Goal: Information Seeking & Learning: Get advice/opinions

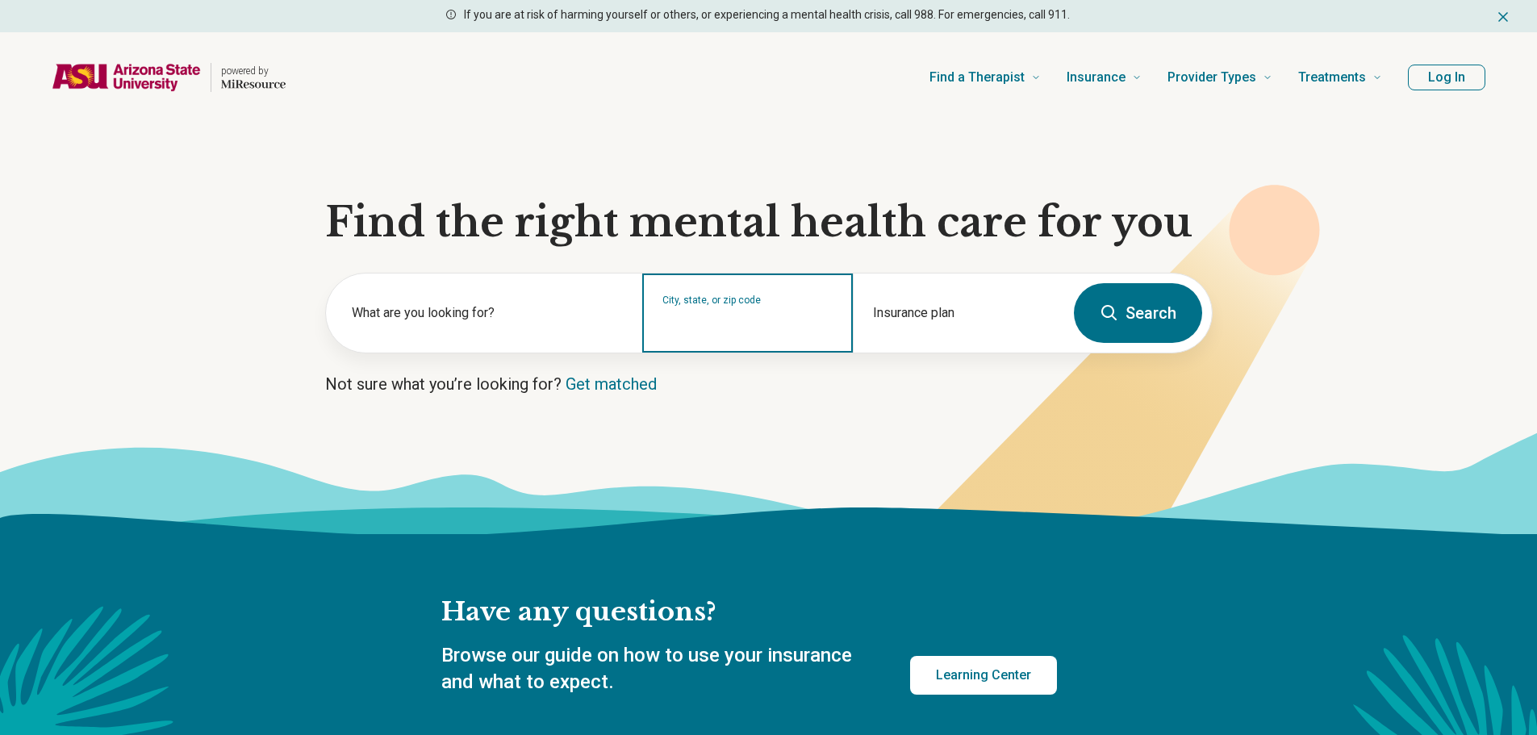
click at [829, 332] on input "City, state, or zip code" at bounding box center [747, 323] width 171 height 19
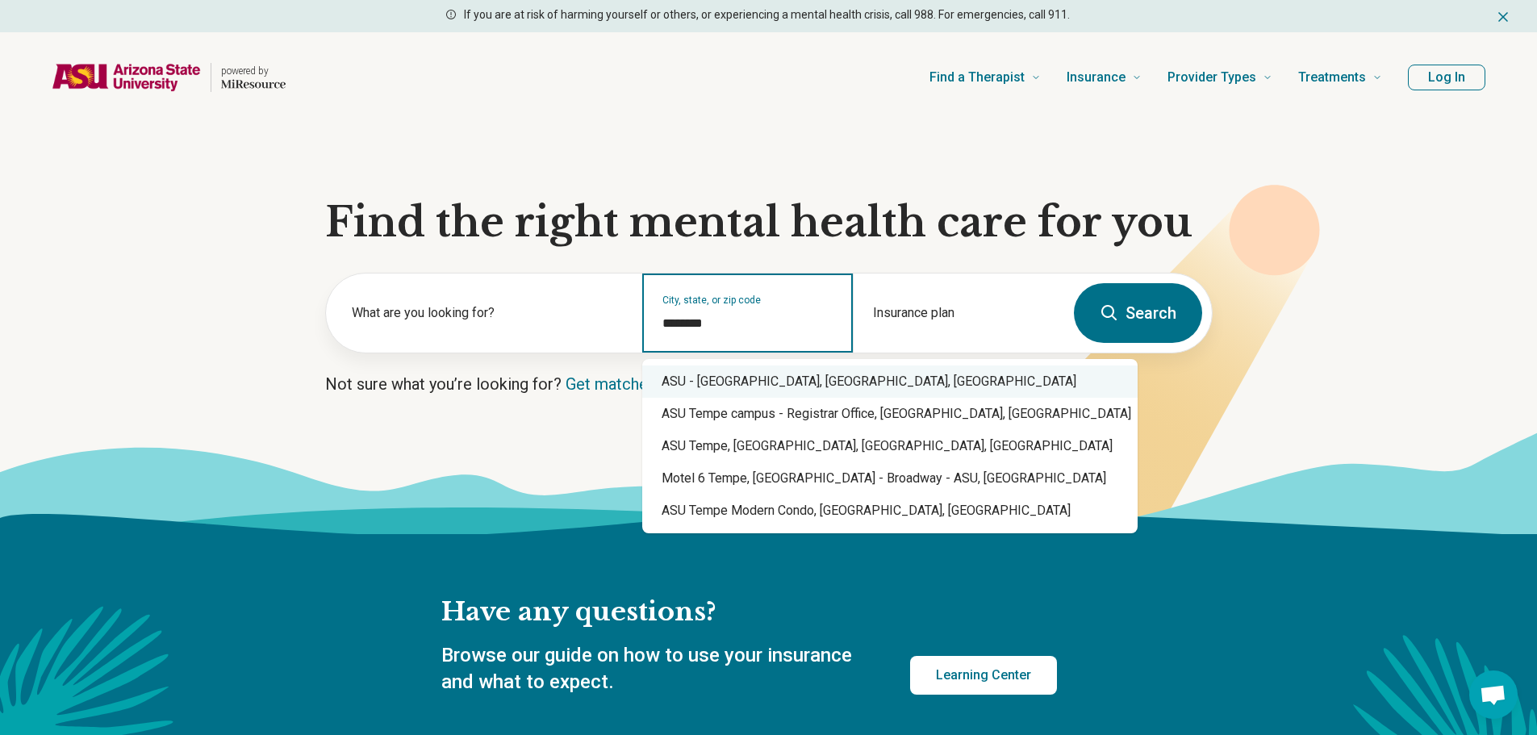
click at [831, 382] on div "ASU - Tempe Campus, Tempe, AZ" at bounding box center [889, 382] width 495 height 32
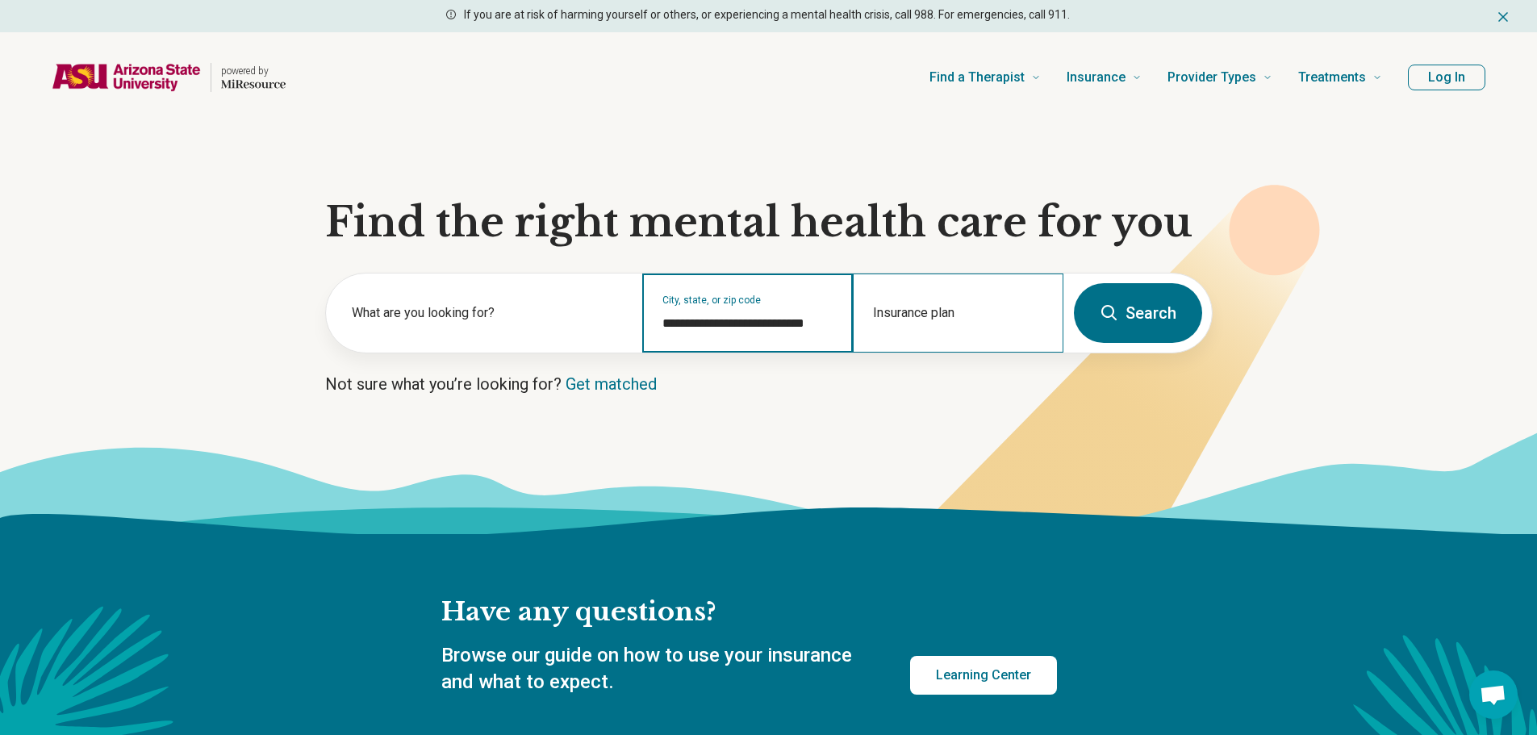
type input "**********"
click at [903, 315] on div "Insurance plan" at bounding box center [958, 313] width 211 height 79
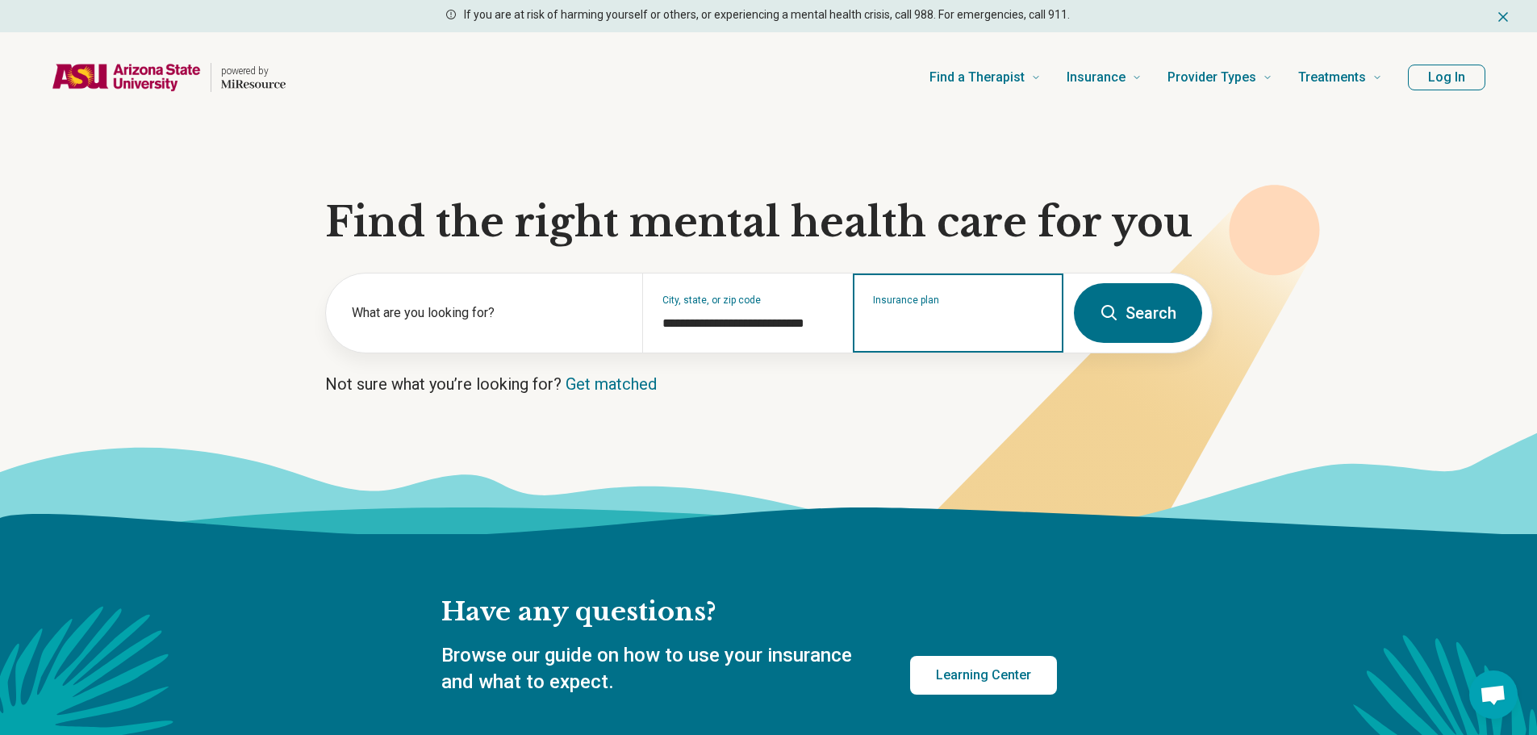
type input "*"
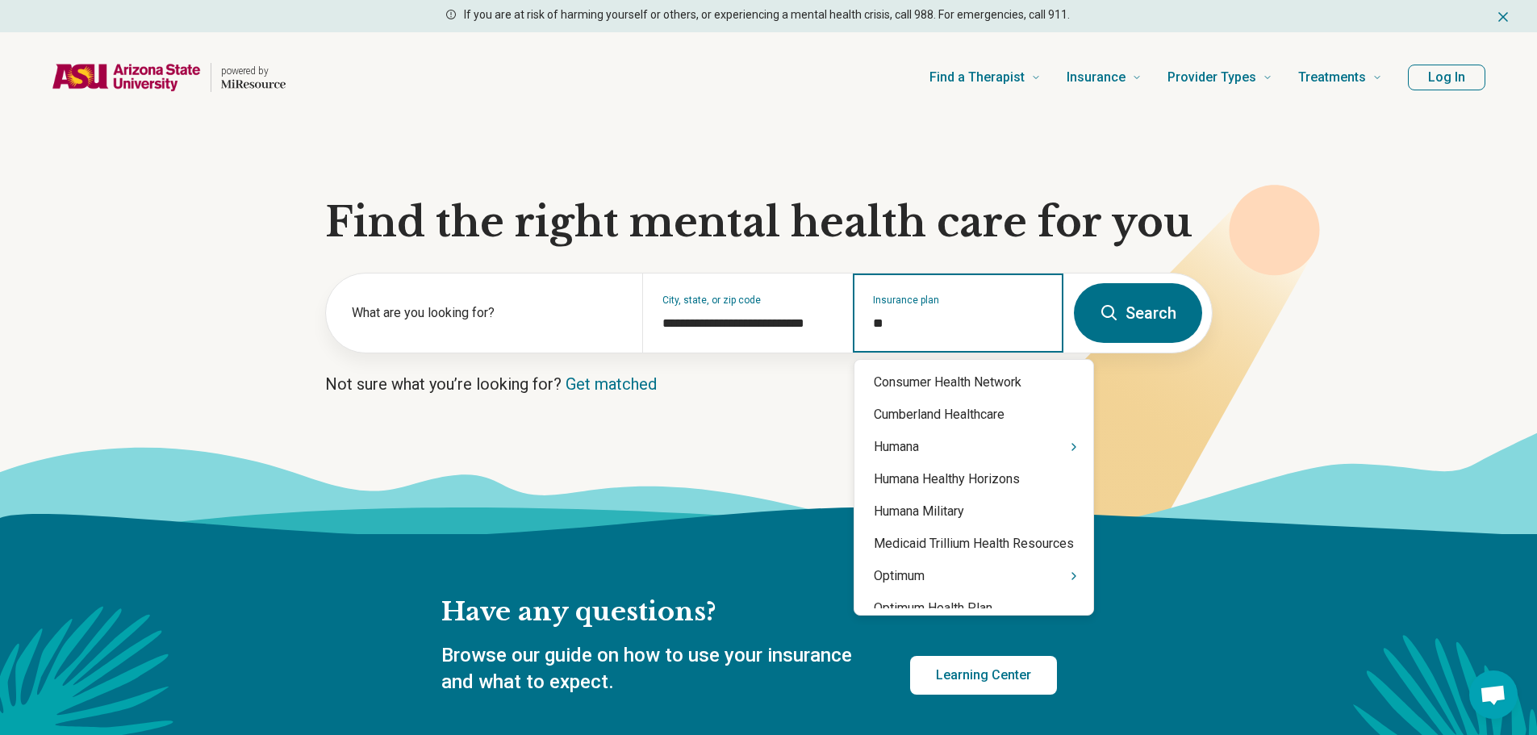
type input "***"
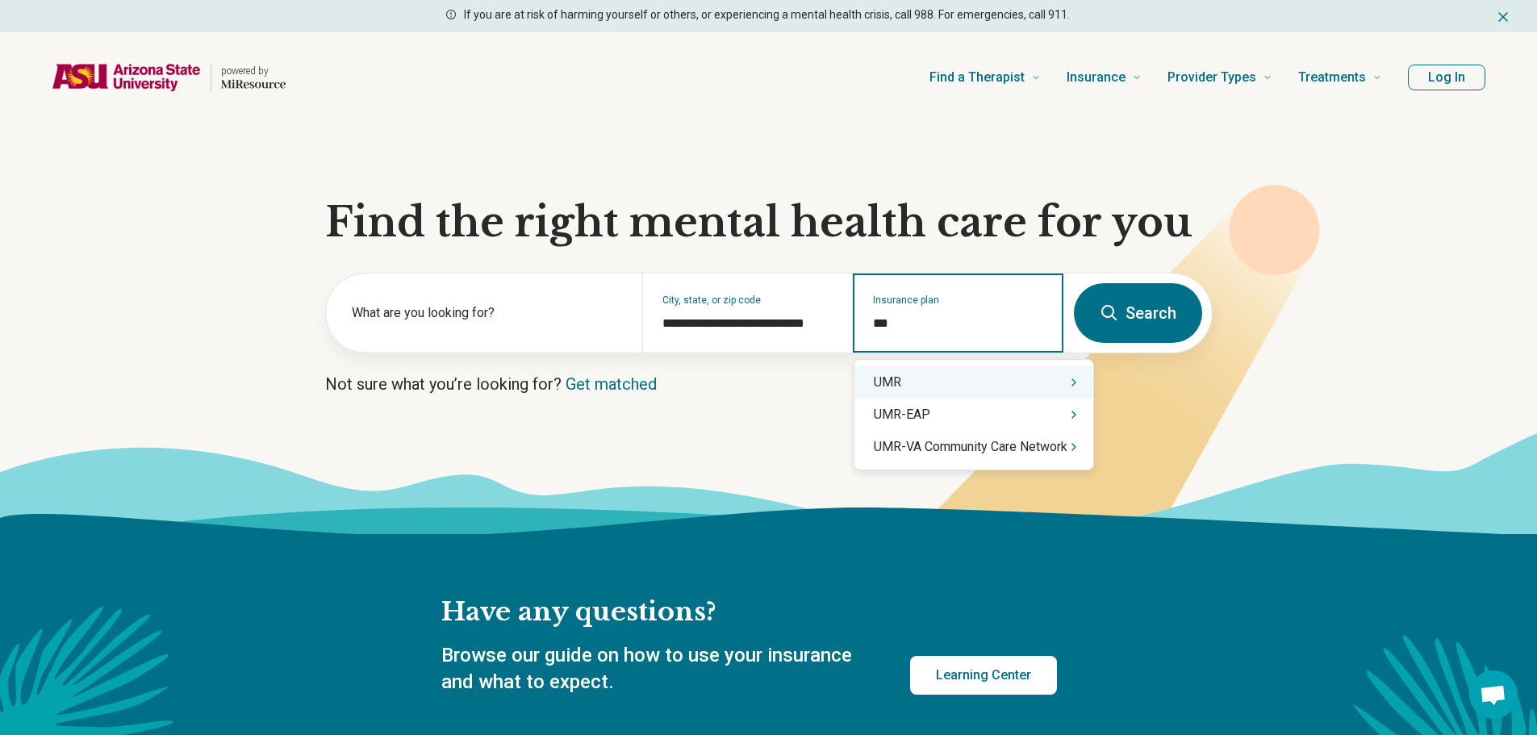
click at [938, 373] on div "UMR" at bounding box center [974, 382] width 239 height 32
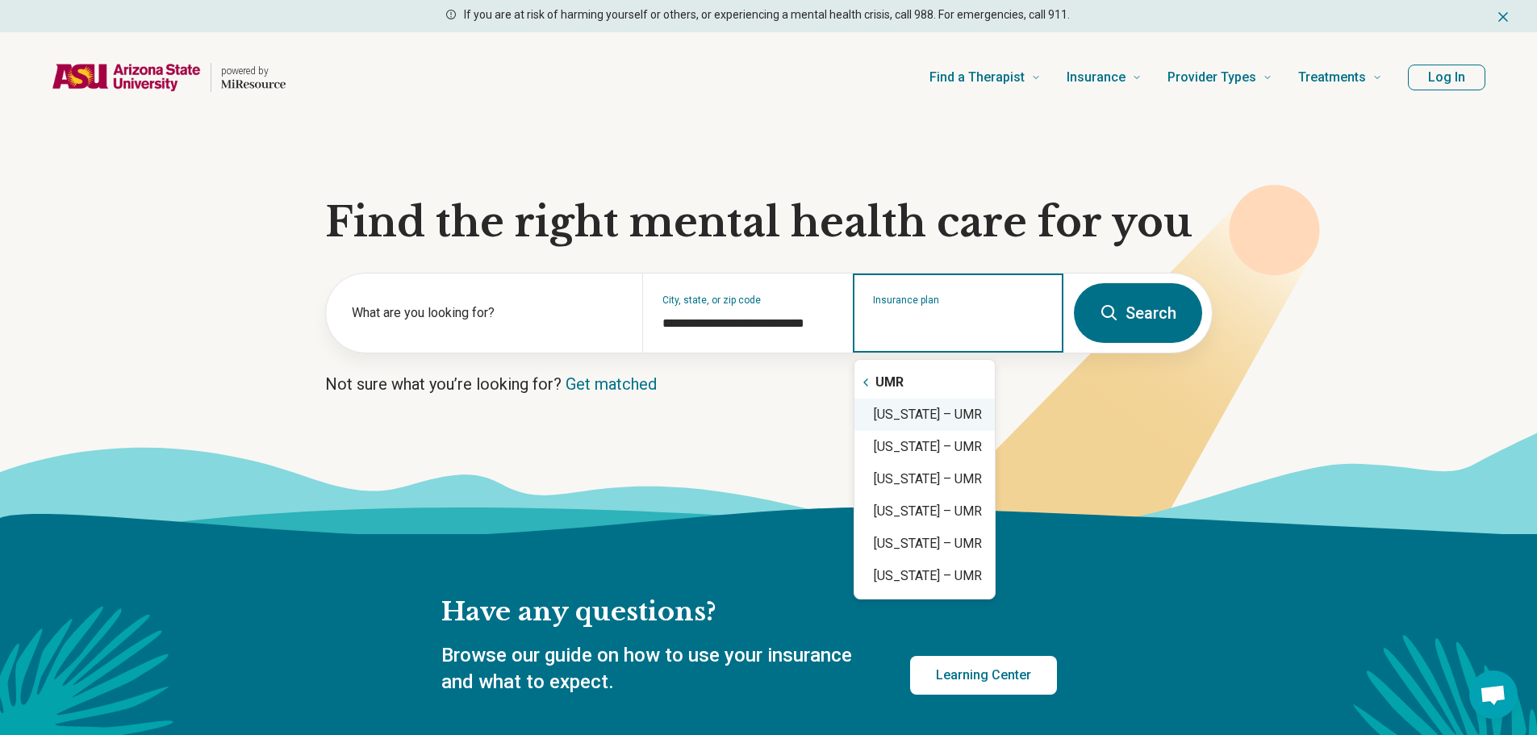
click at [922, 402] on div "Arizona – UMR" at bounding box center [925, 415] width 140 height 32
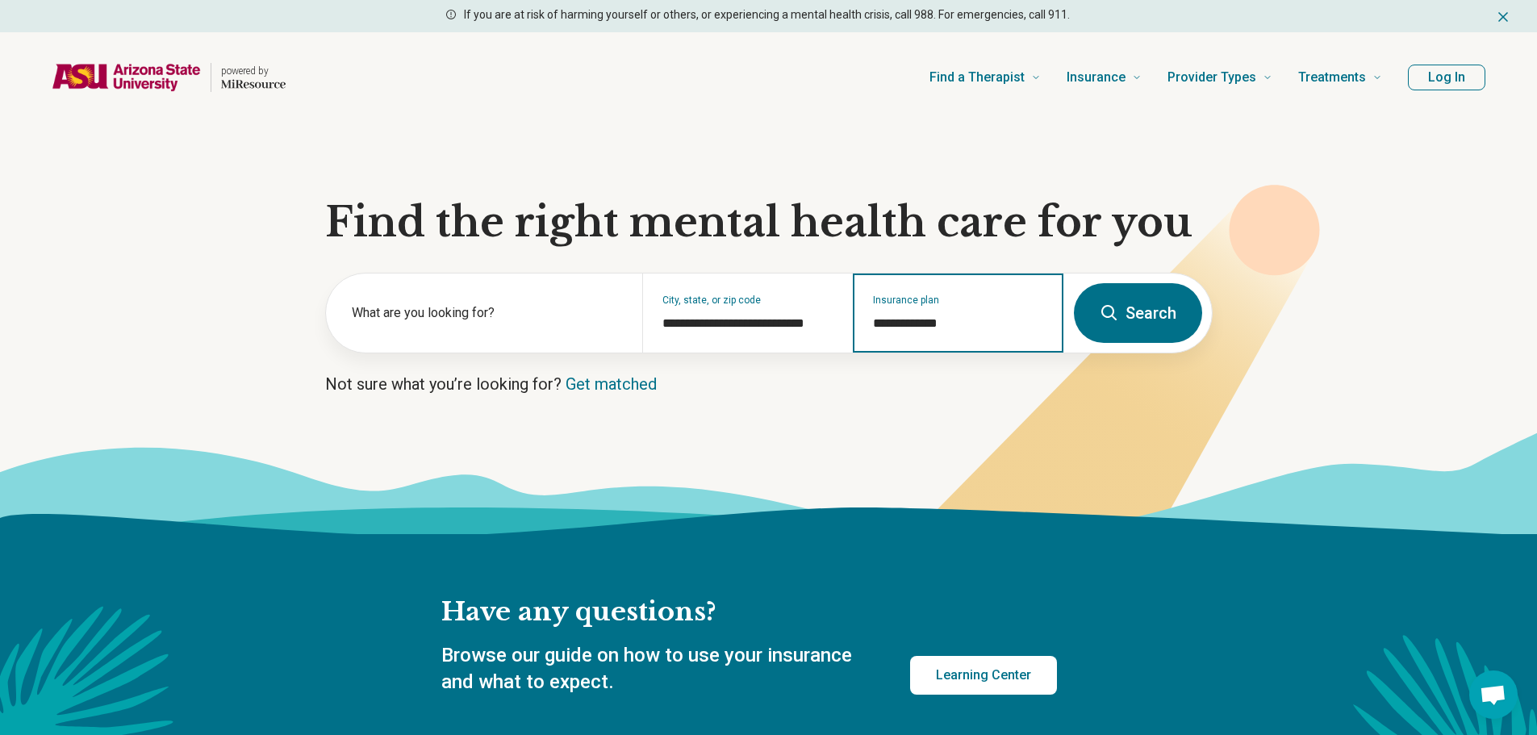
type input "**********"
click at [1161, 326] on button "Search" at bounding box center [1138, 313] width 128 height 60
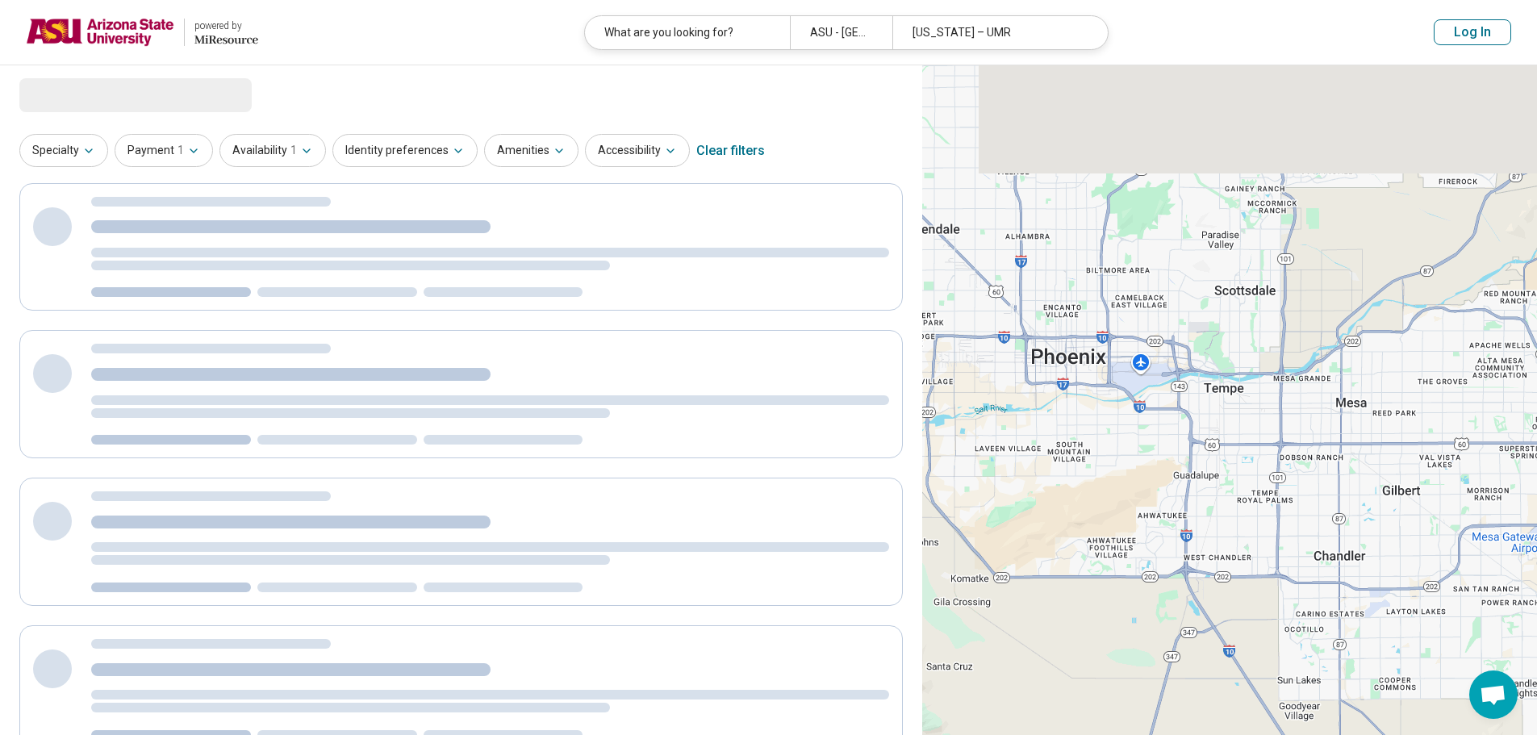
select select "***"
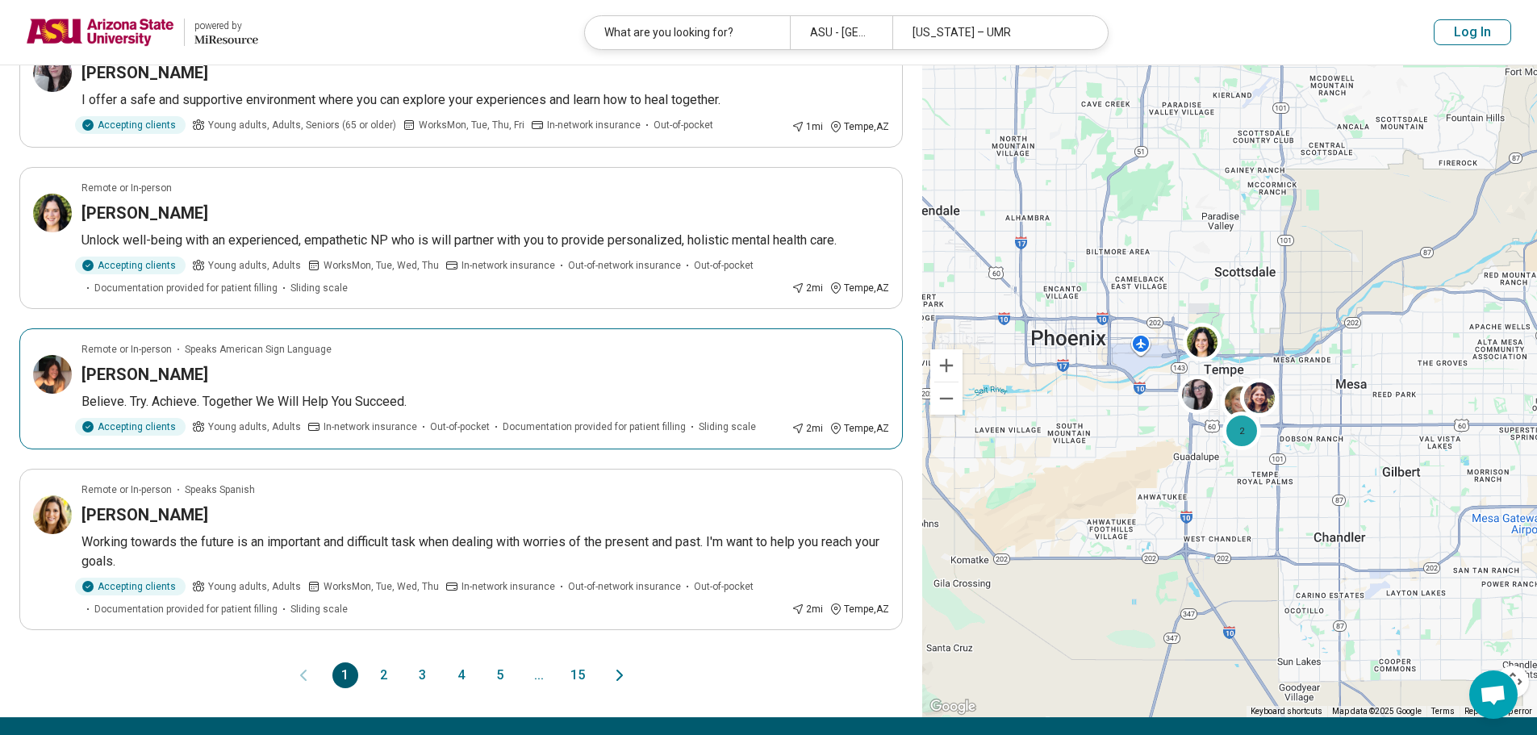
scroll to position [1130, 0]
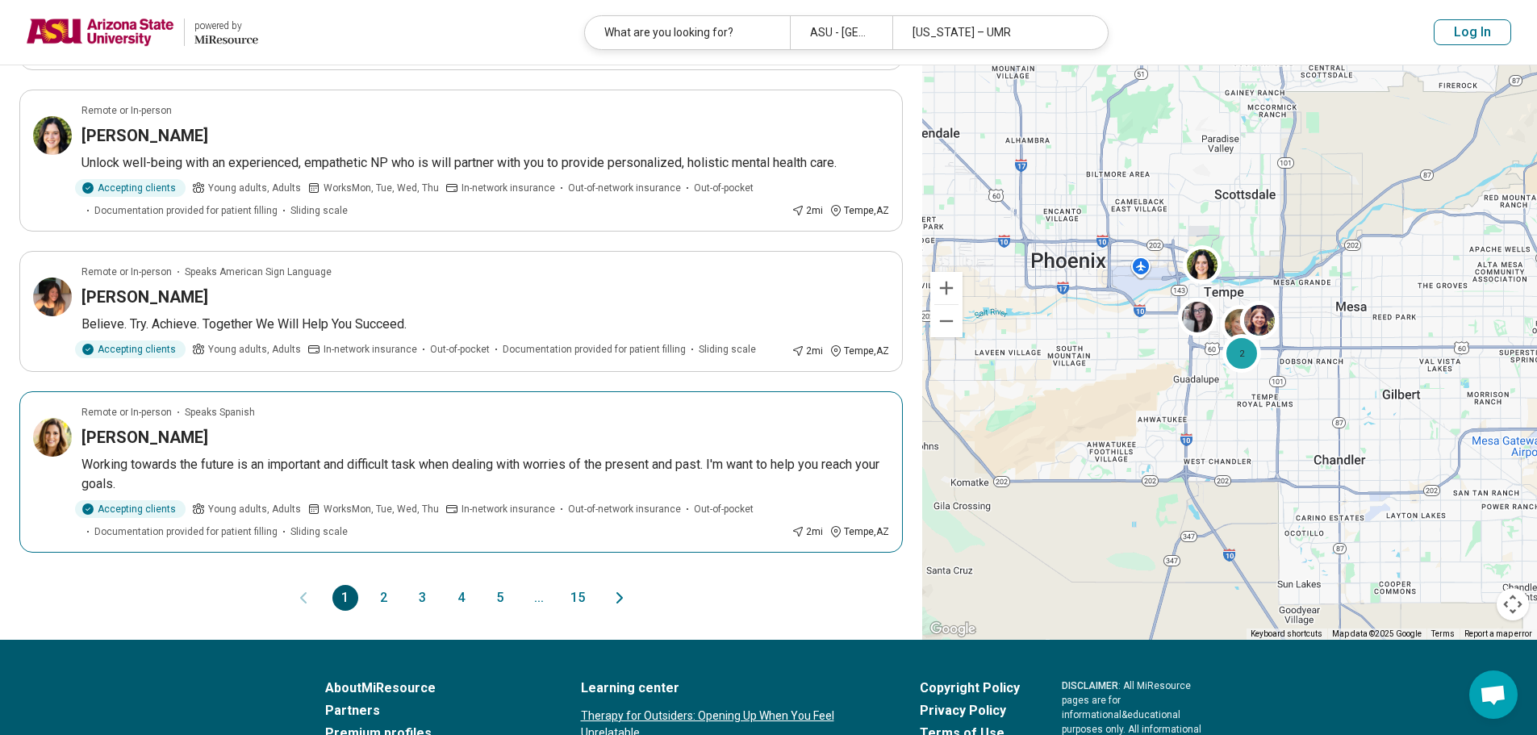
click at [64, 418] on img at bounding box center [52, 437] width 39 height 39
click at [384, 585] on button "2" at bounding box center [384, 598] width 26 height 26
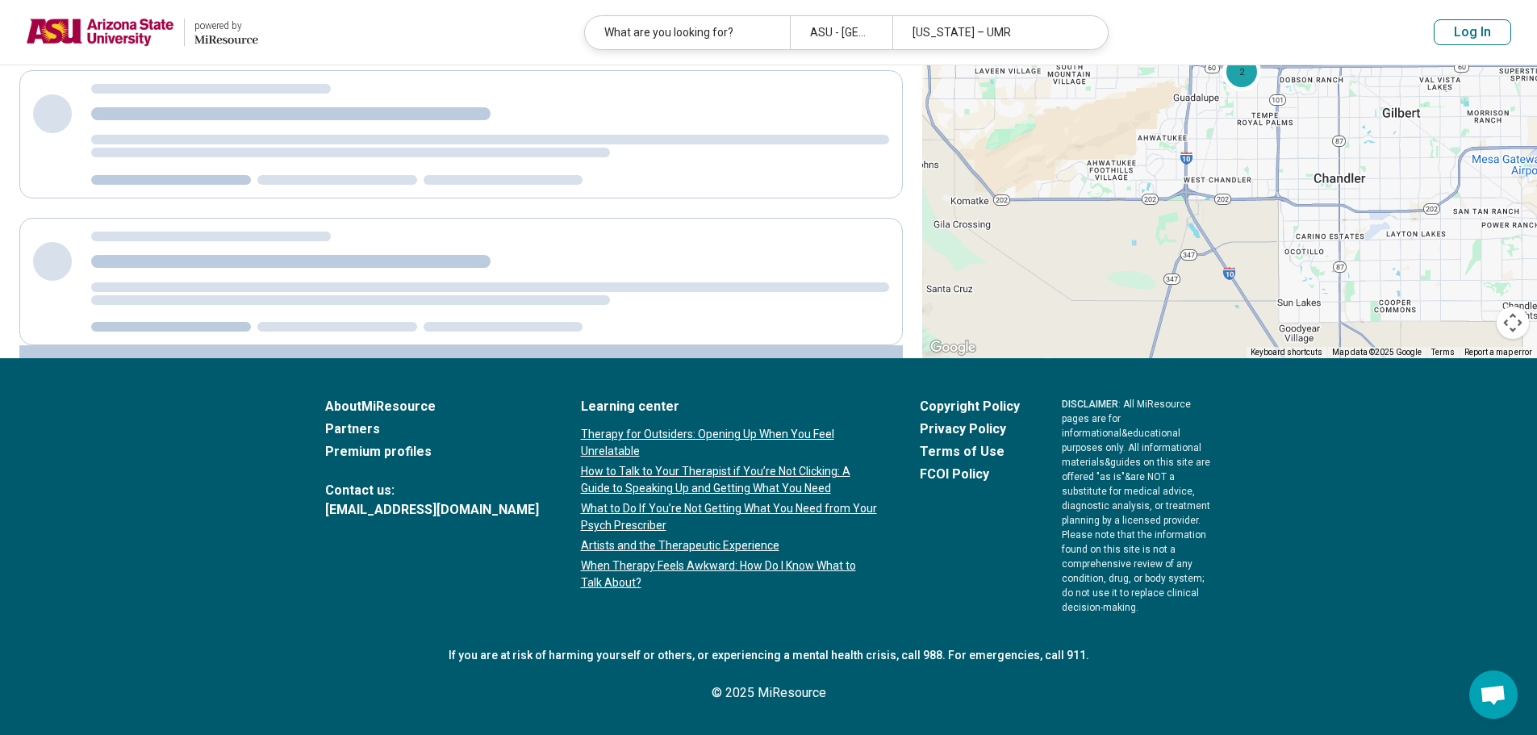
scroll to position [0, 0]
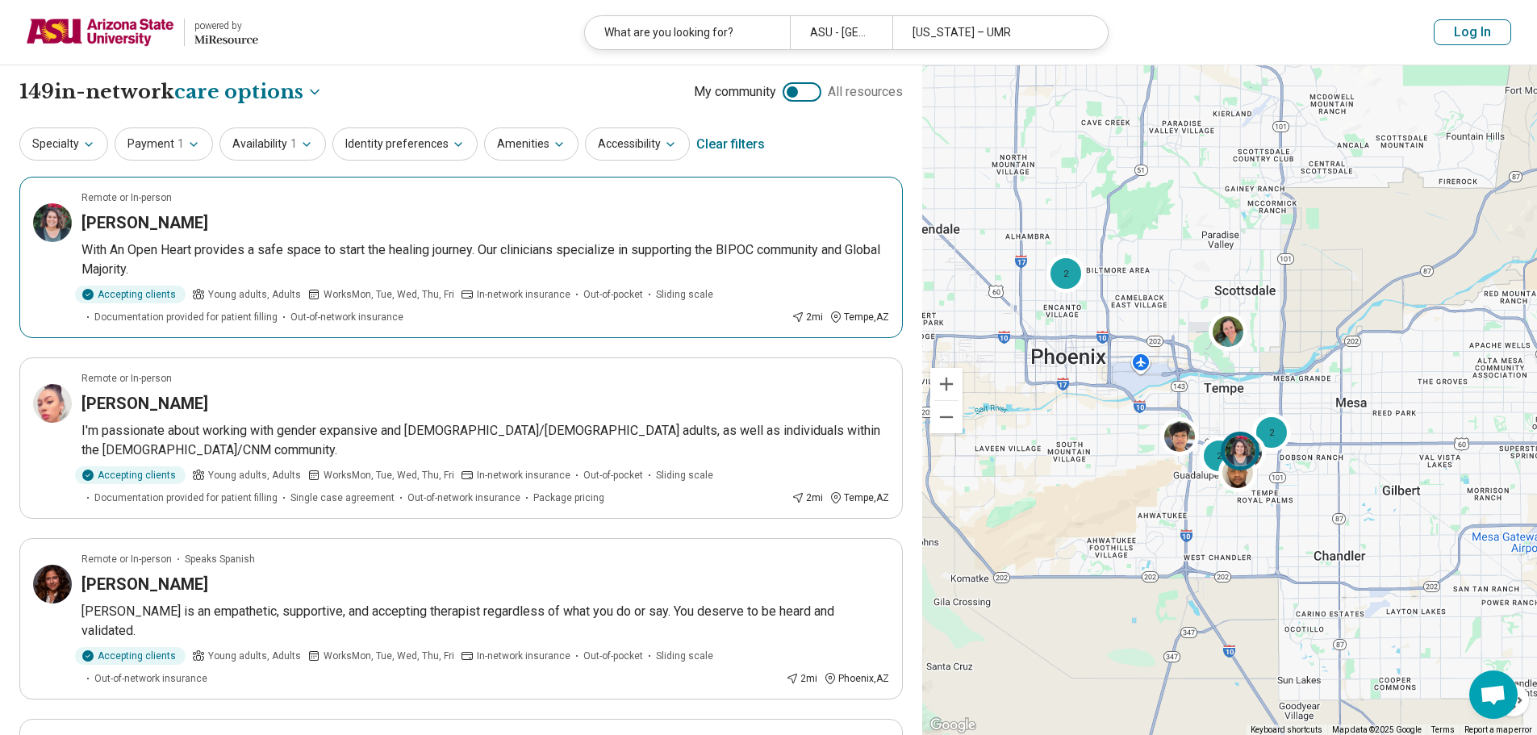
click at [65, 220] on img at bounding box center [52, 222] width 39 height 39
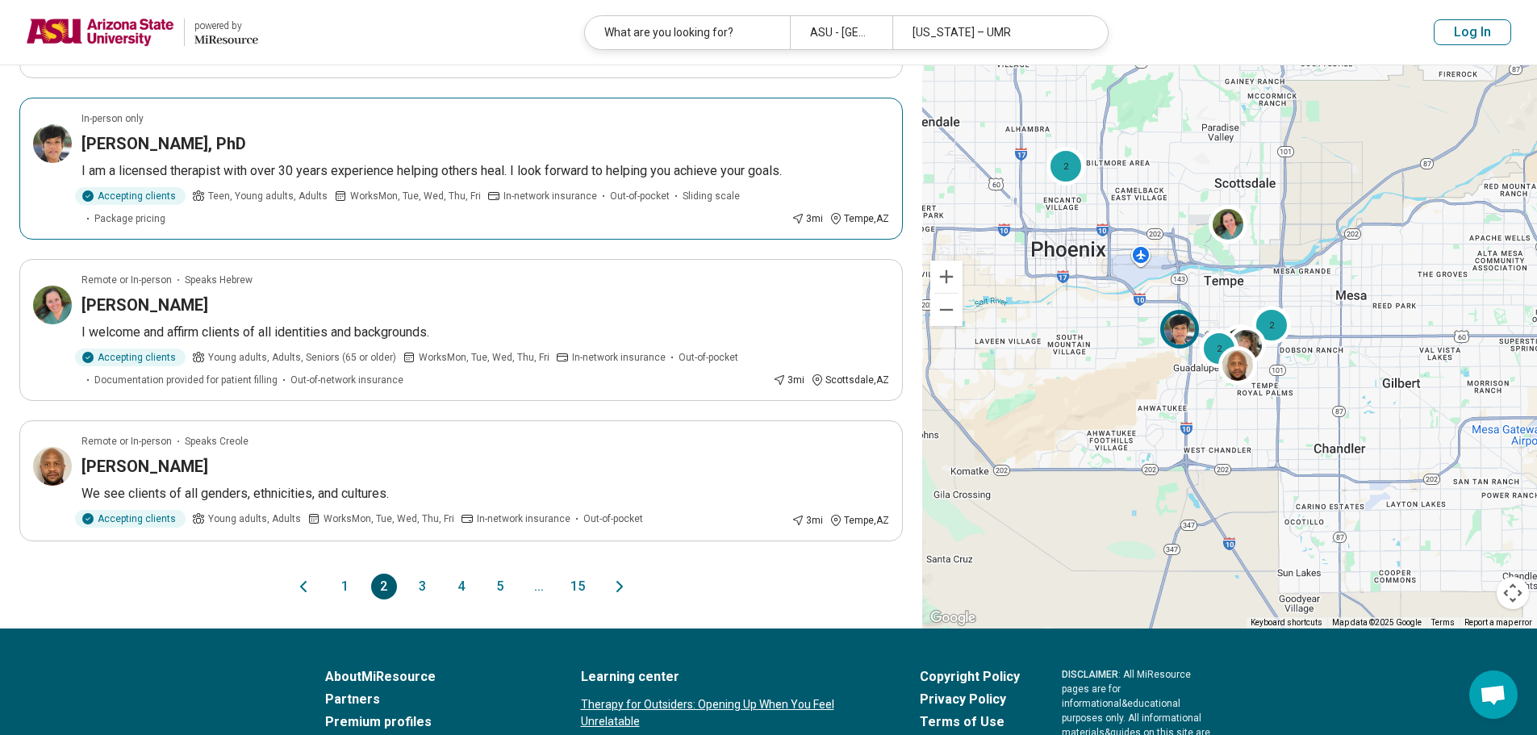
scroll to position [1291, 0]
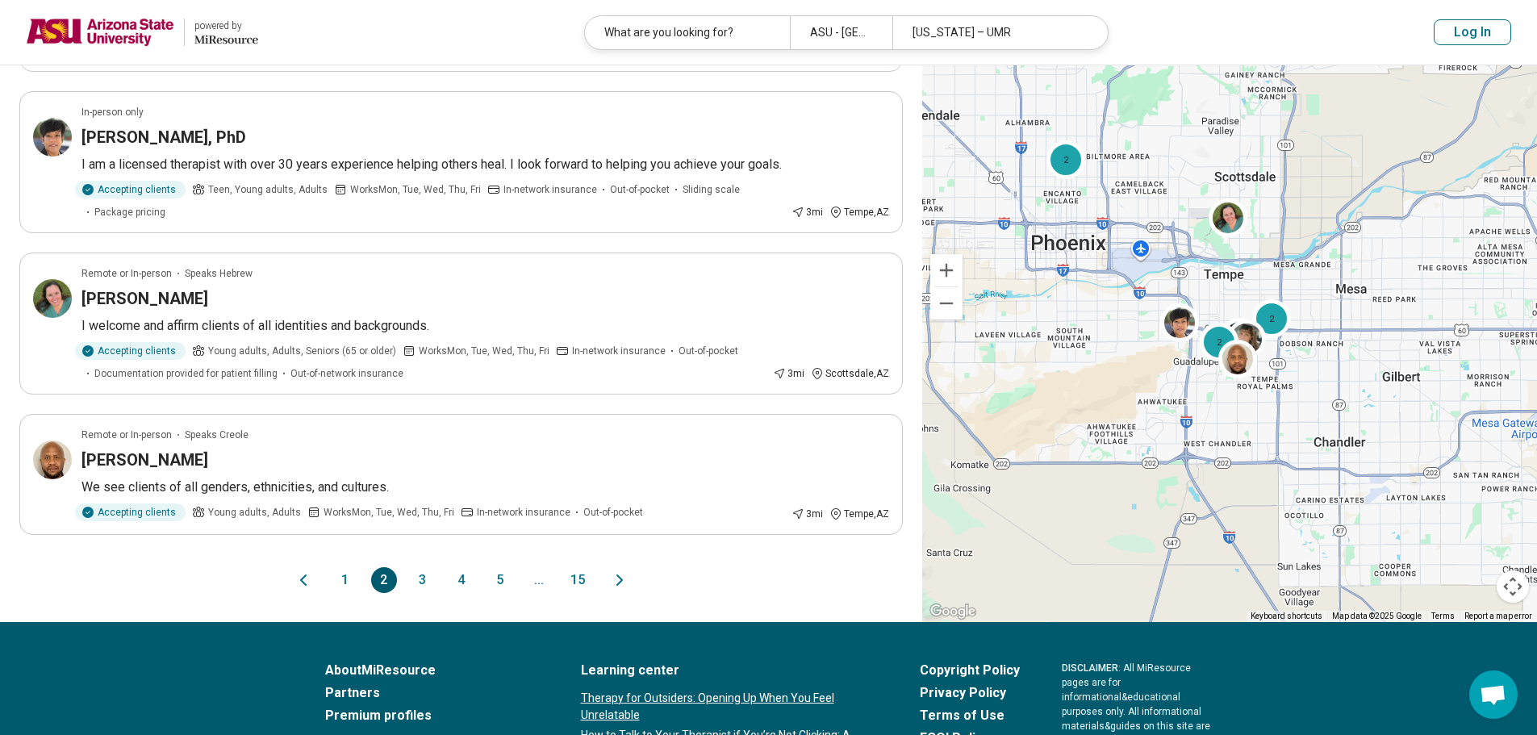
click at [431, 567] on button "3" at bounding box center [423, 580] width 26 height 26
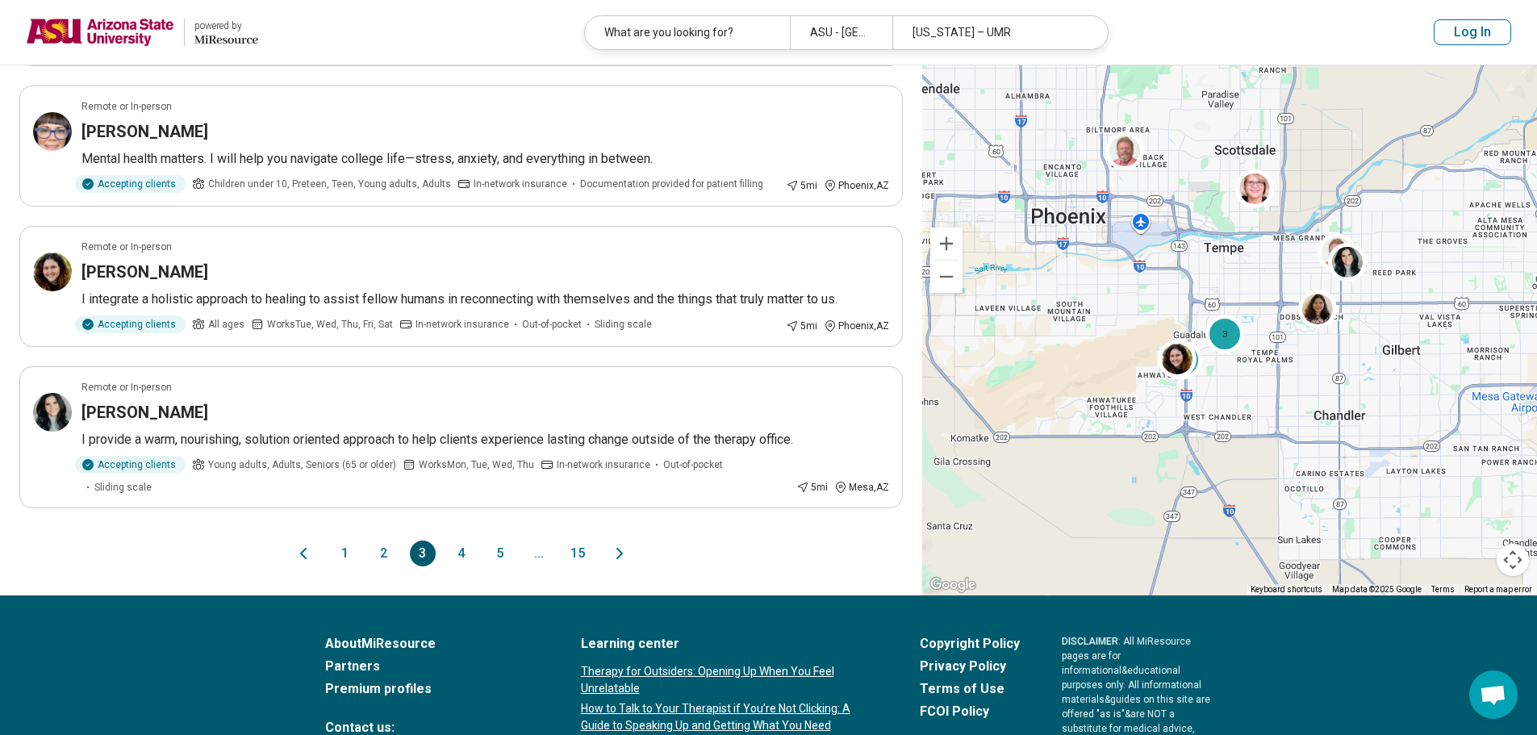
scroll to position [1210, 0]
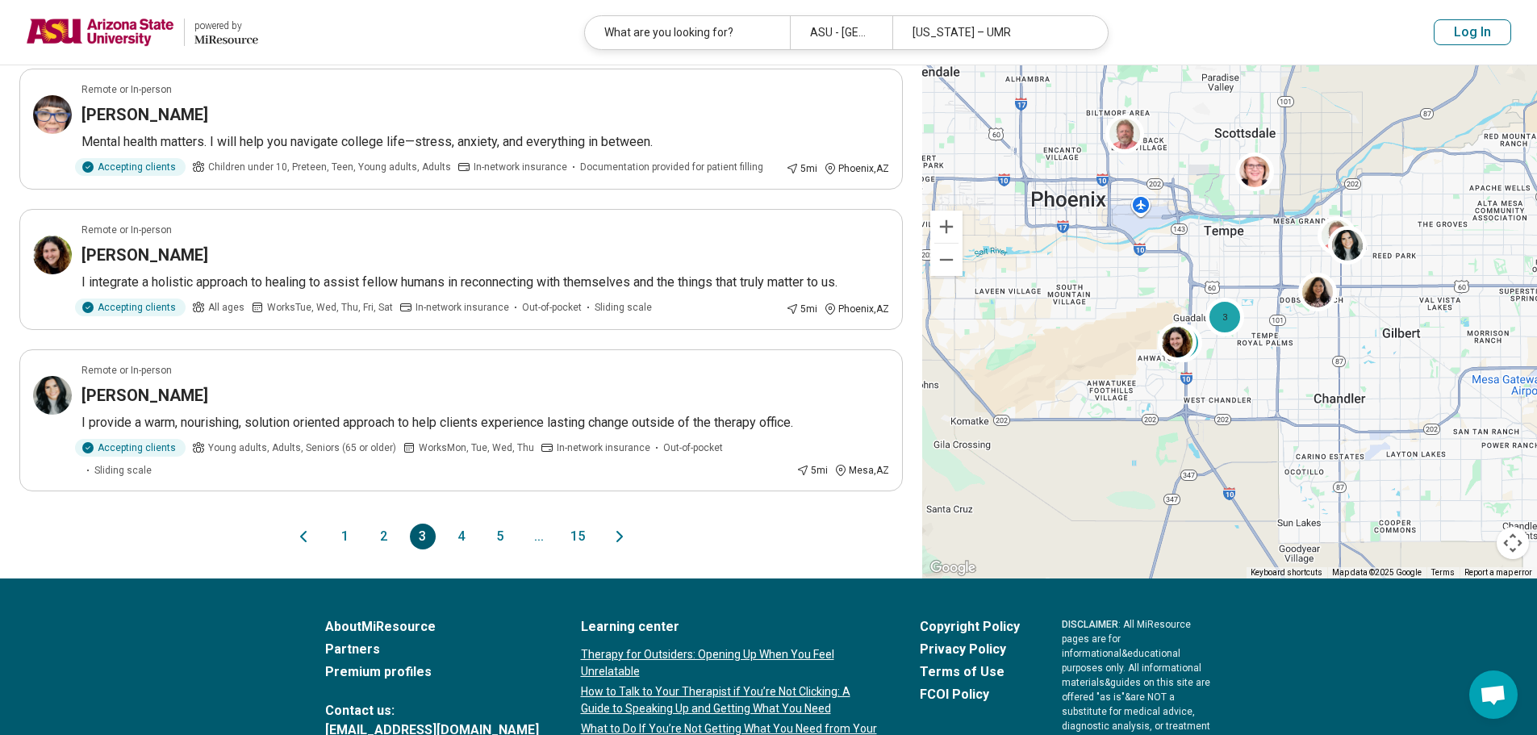
click at [380, 533] on button "2" at bounding box center [384, 537] width 26 height 26
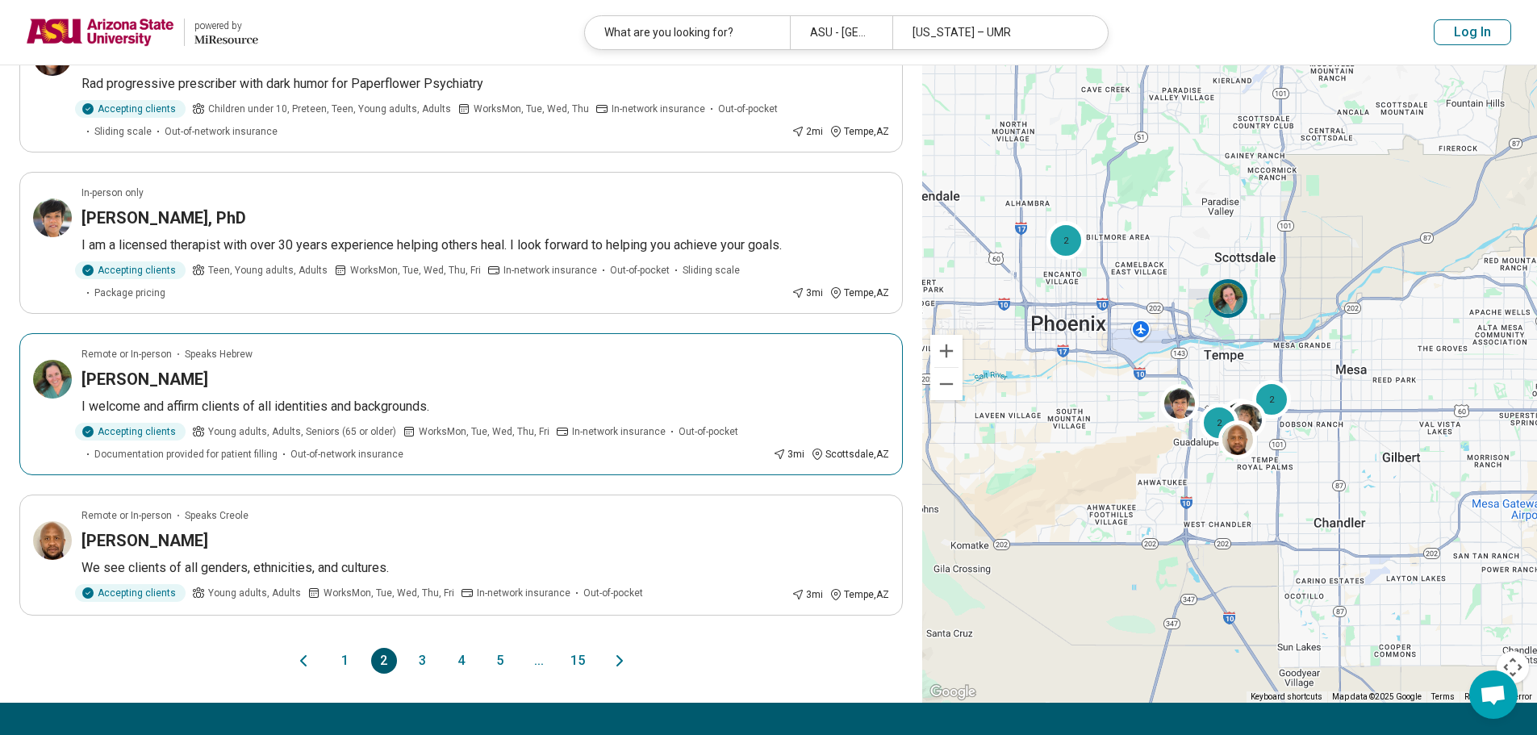
click at [54, 360] on img at bounding box center [52, 379] width 39 height 39
click at [139, 45] on img at bounding box center [100, 32] width 148 height 39
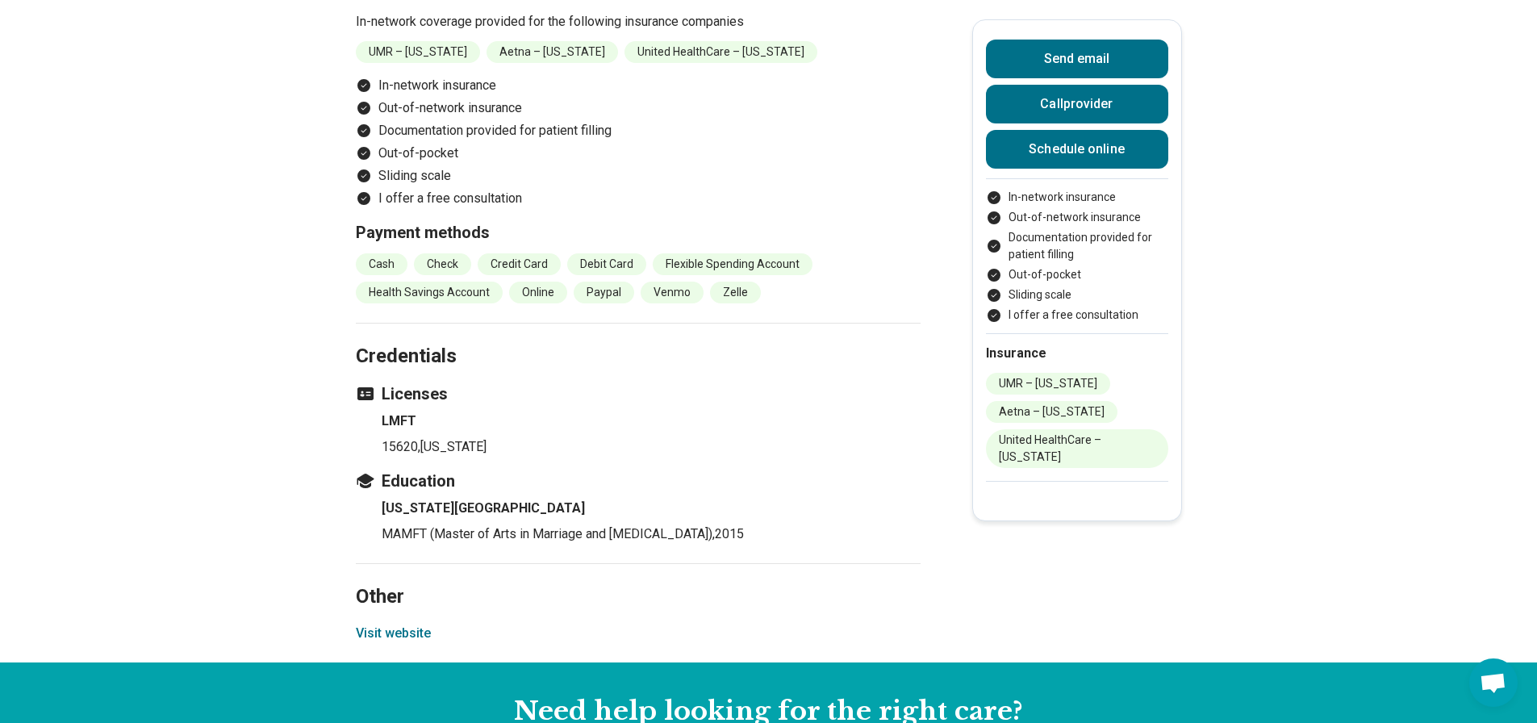
scroll to position [1937, 0]
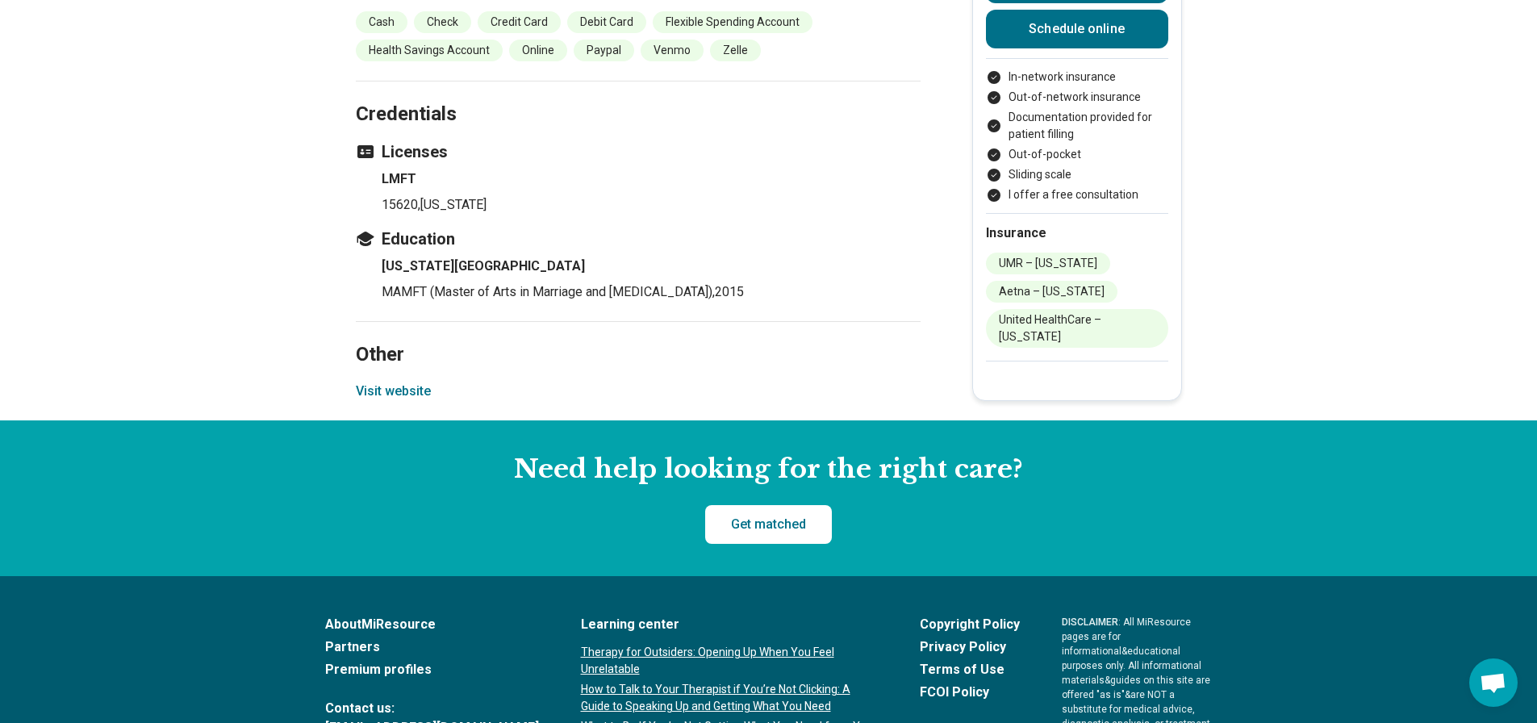
click at [419, 390] on button "Visit website" at bounding box center [393, 391] width 75 height 19
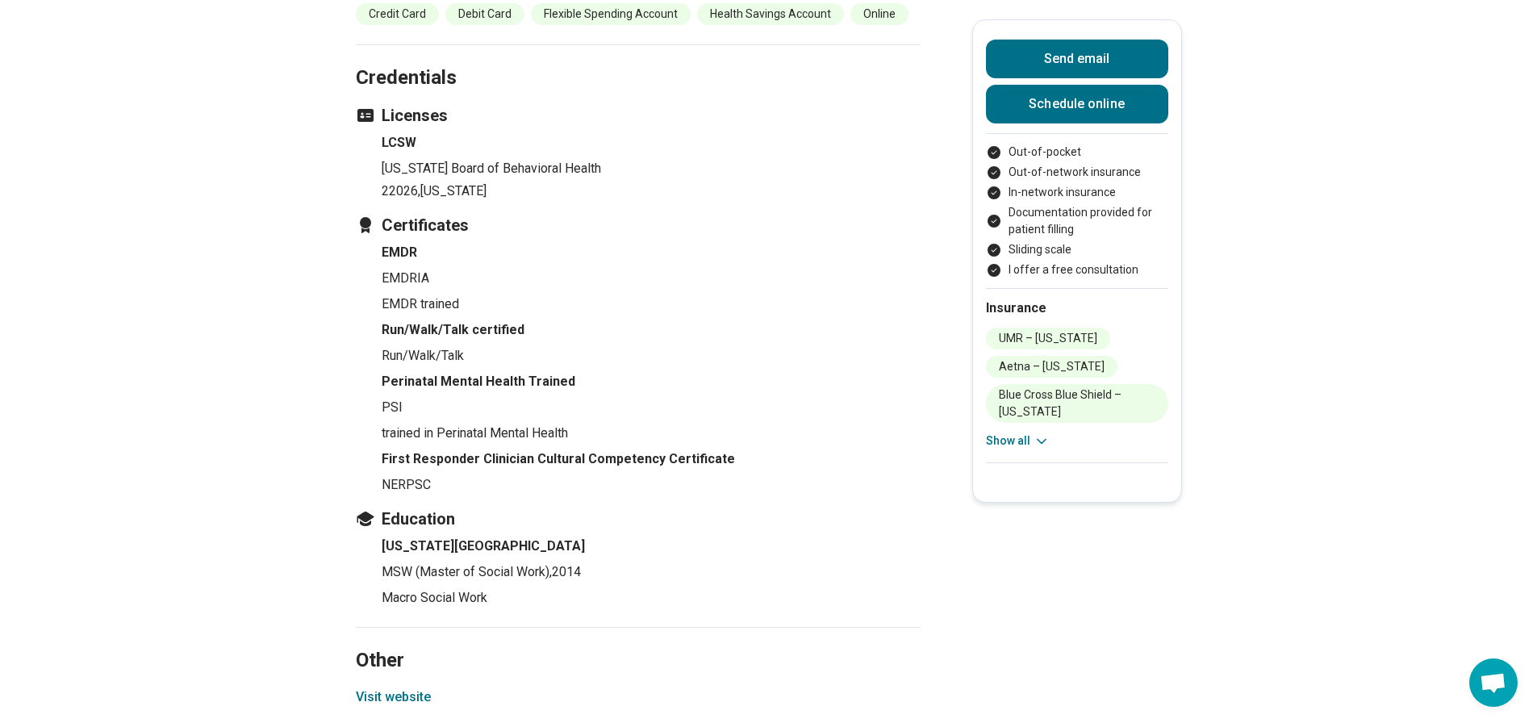
scroll to position [2259, 0]
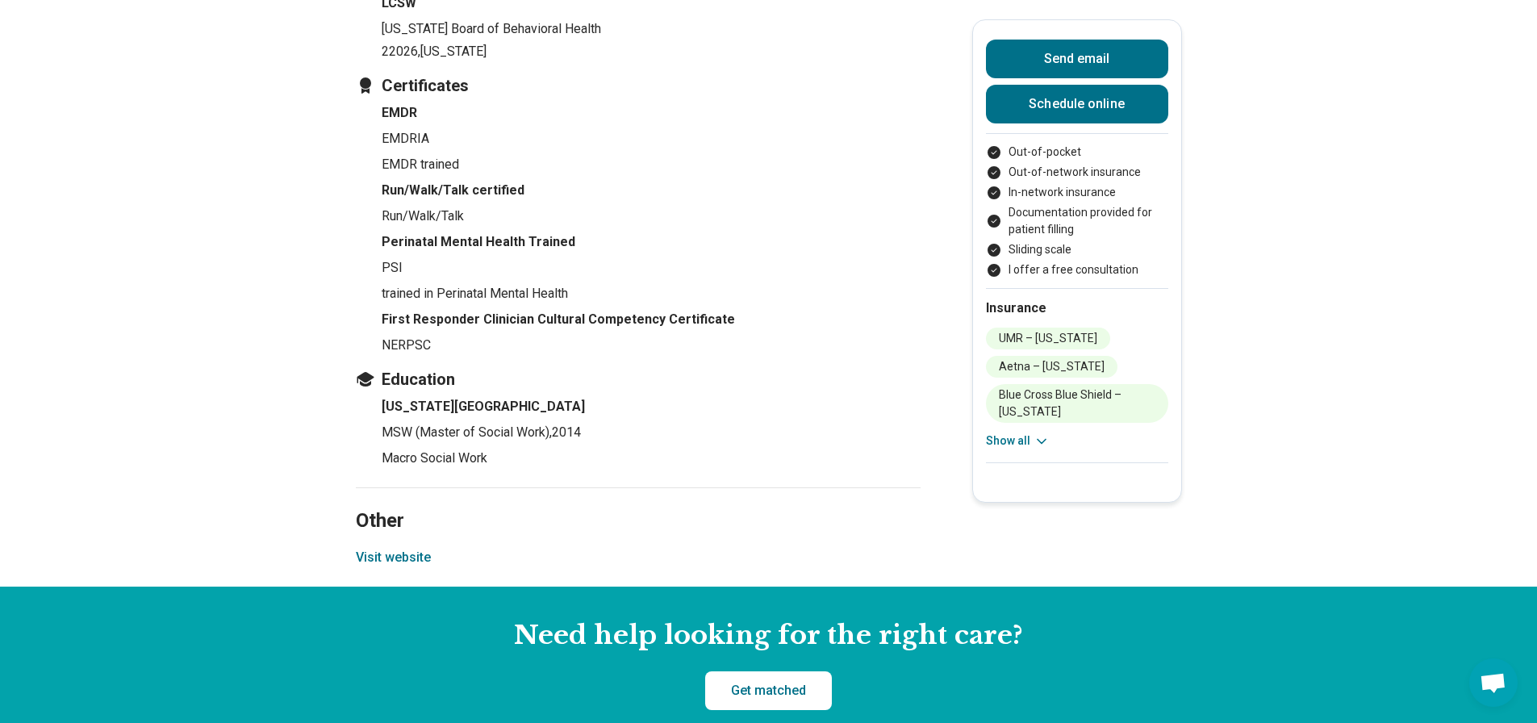
click at [409, 546] on section "Other Visit website" at bounding box center [638, 536] width 565 height 99
click at [409, 556] on button "Visit website" at bounding box center [393, 557] width 75 height 19
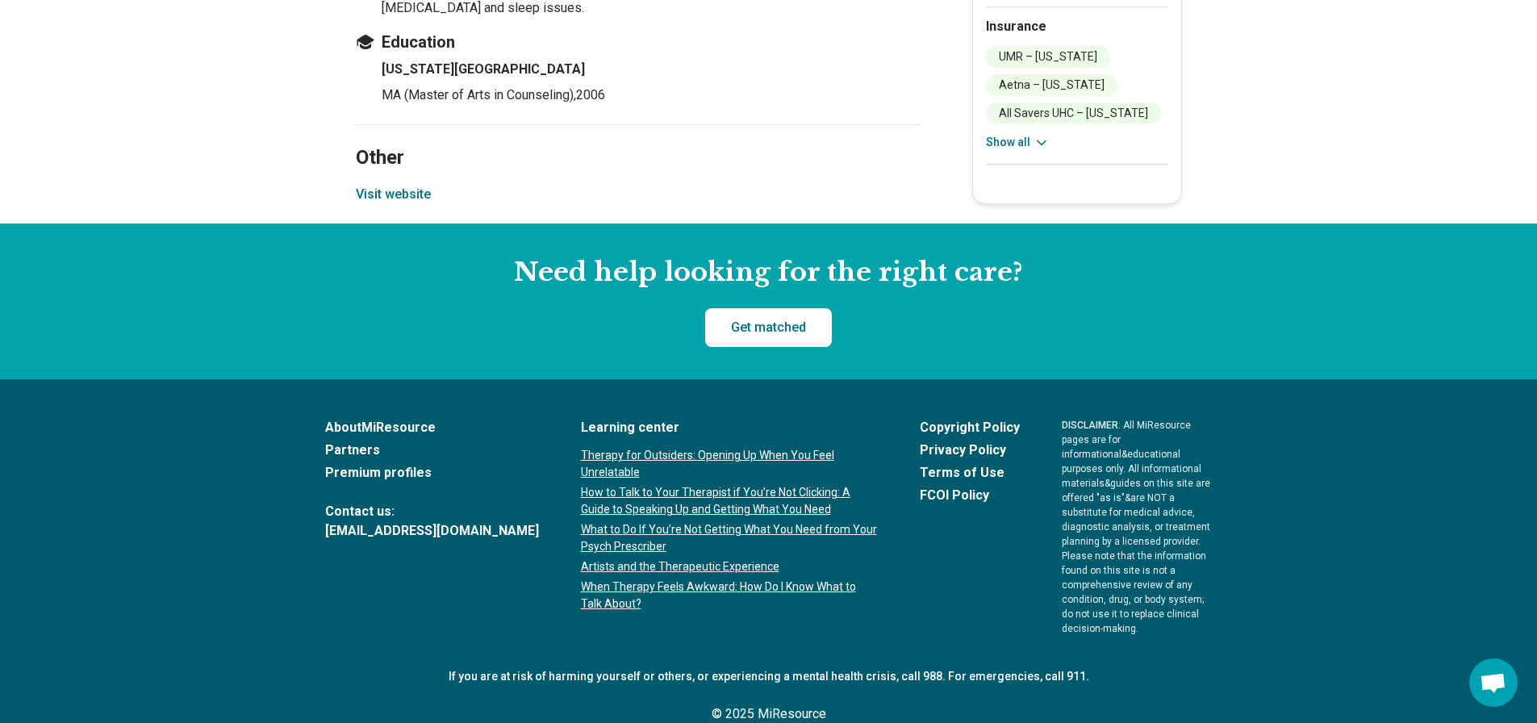
scroll to position [2098, 0]
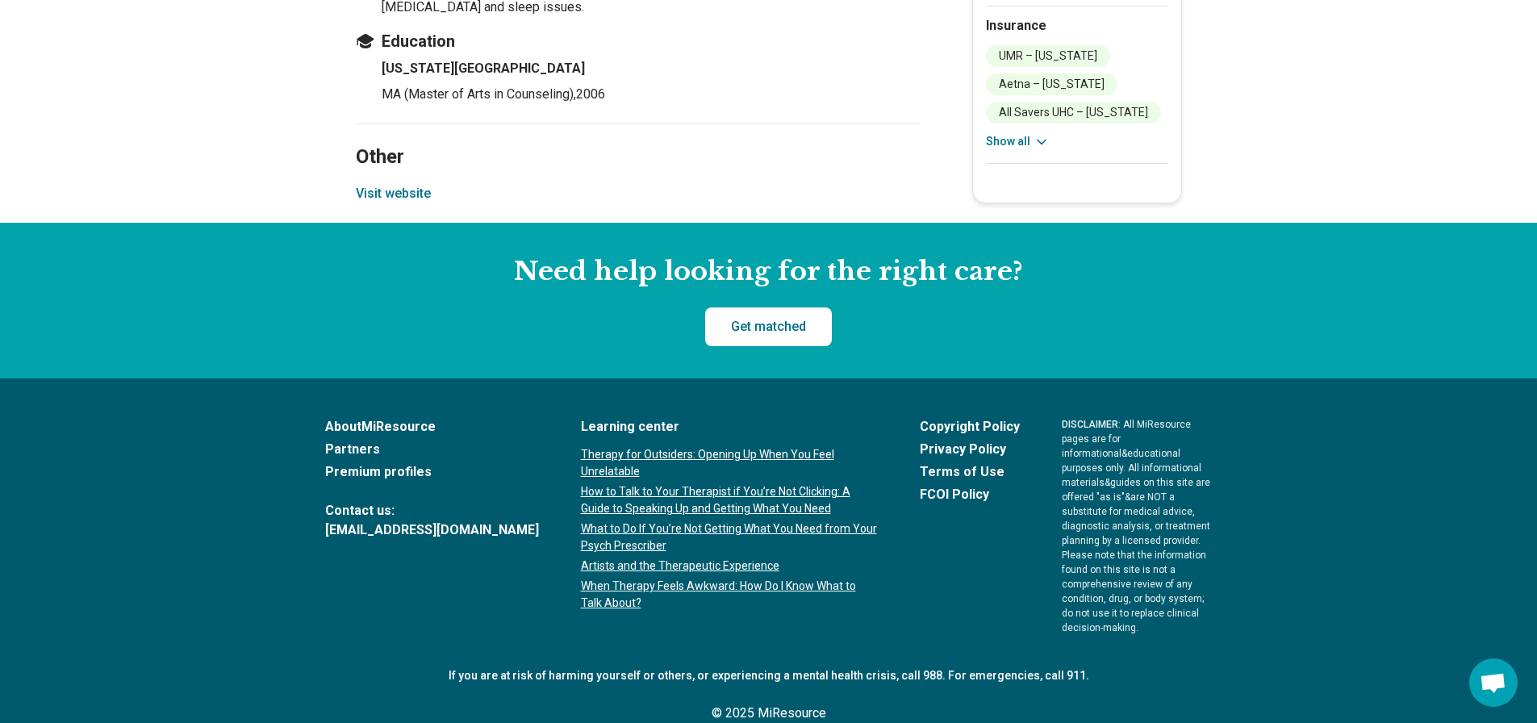
click at [405, 190] on button "Visit website" at bounding box center [393, 193] width 75 height 19
